Goal: Information Seeking & Learning: Learn about a topic

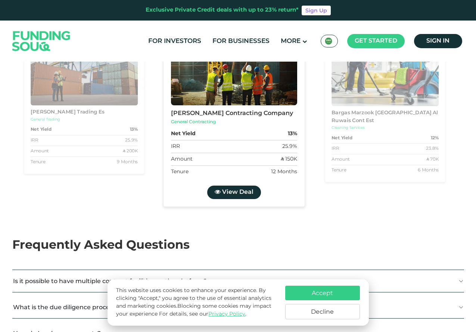
scroll to position [859, 0]
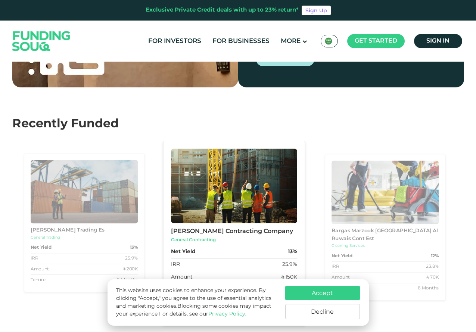
drag, startPoint x: 136, startPoint y: 133, endPoint x: 185, endPoint y: 140, distance: 50.2
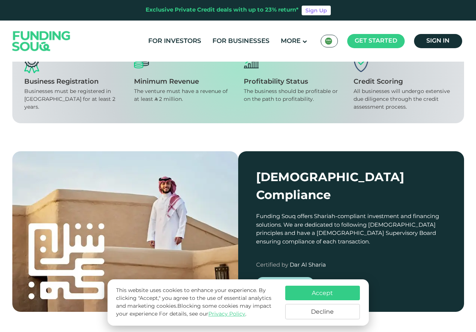
scroll to position [635, 0]
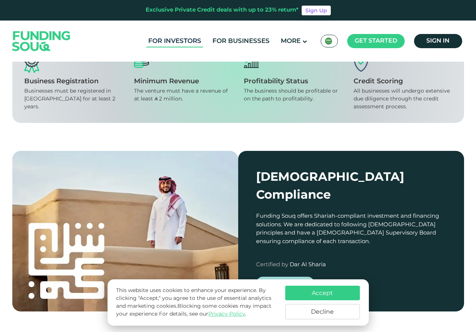
click at [189, 45] on link "For Investors" at bounding box center [174, 41] width 57 height 12
